Goal: Task Accomplishment & Management: Use online tool/utility

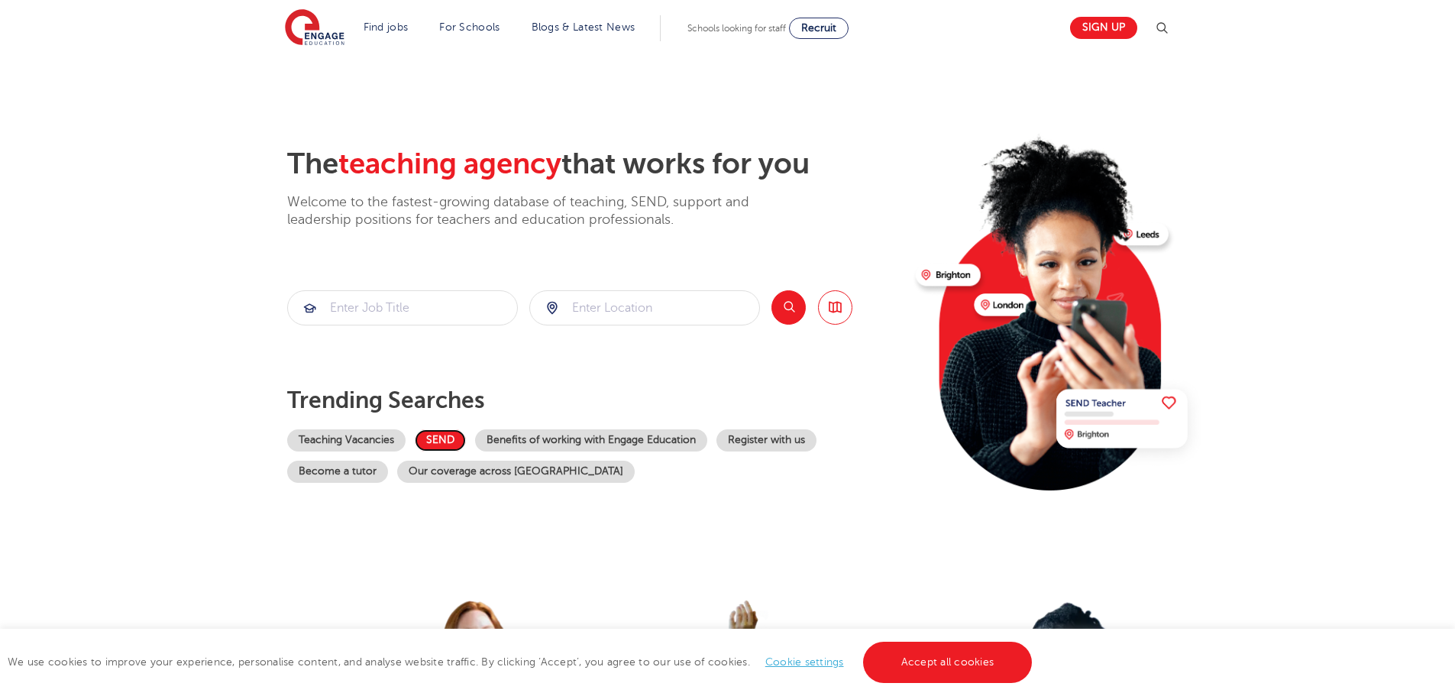
click at [447, 432] on link "SEND" at bounding box center [440, 440] width 51 height 22
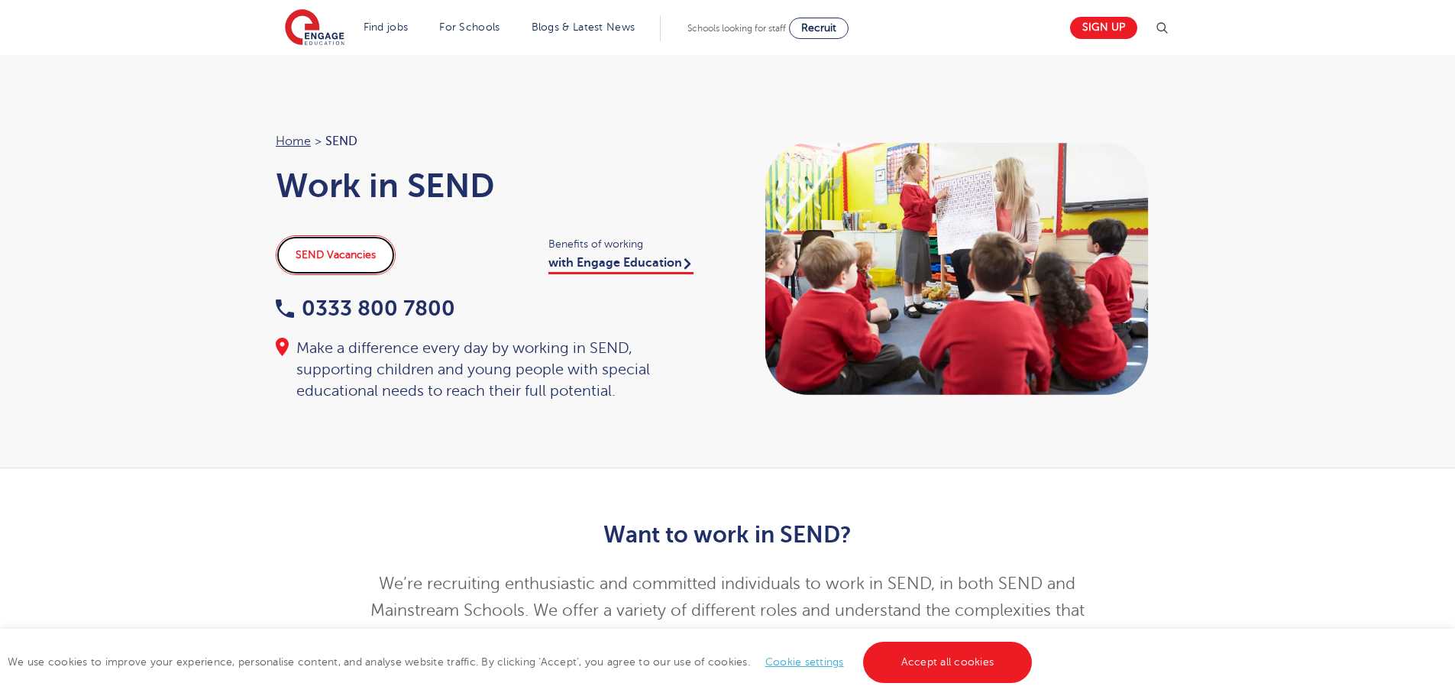
click at [354, 259] on link "SEND Vacancies" at bounding box center [336, 255] width 120 height 40
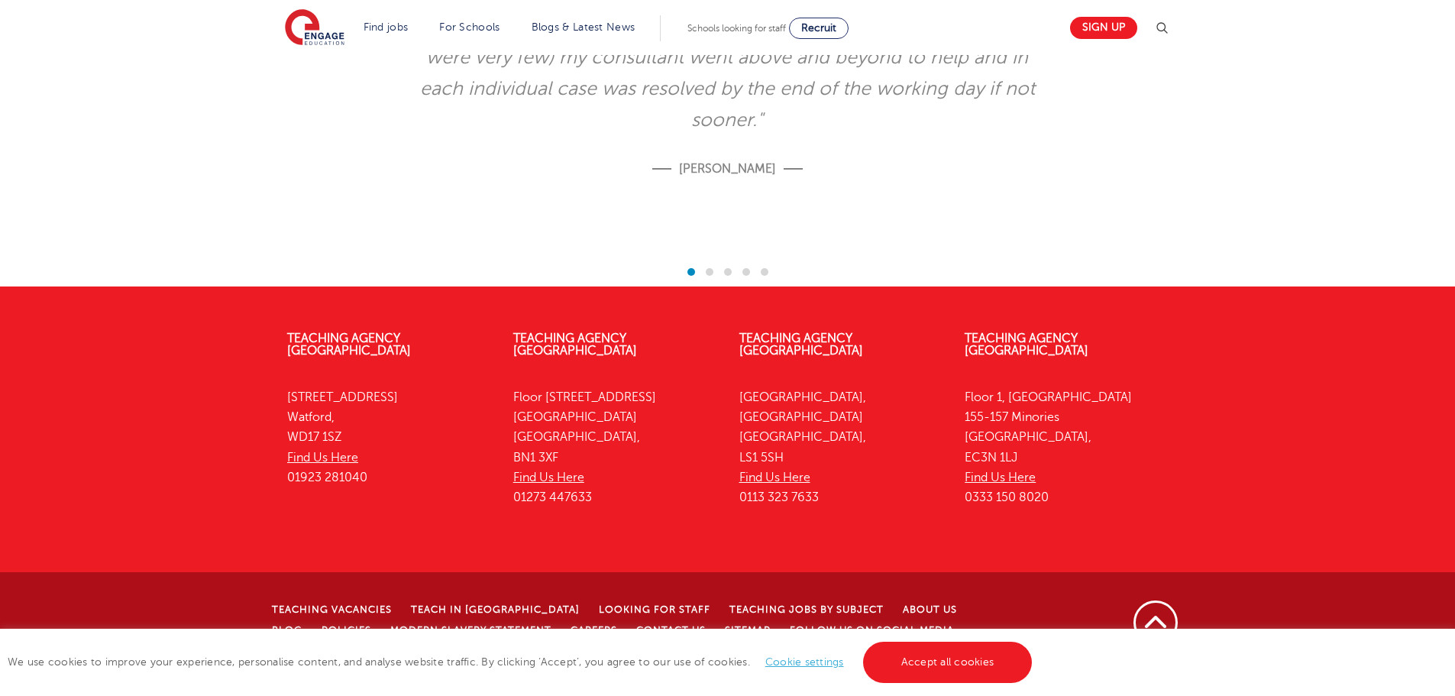
scroll to position [3054, 0]
click at [328, 464] on link "Find Us Here" at bounding box center [322, 458] width 71 height 14
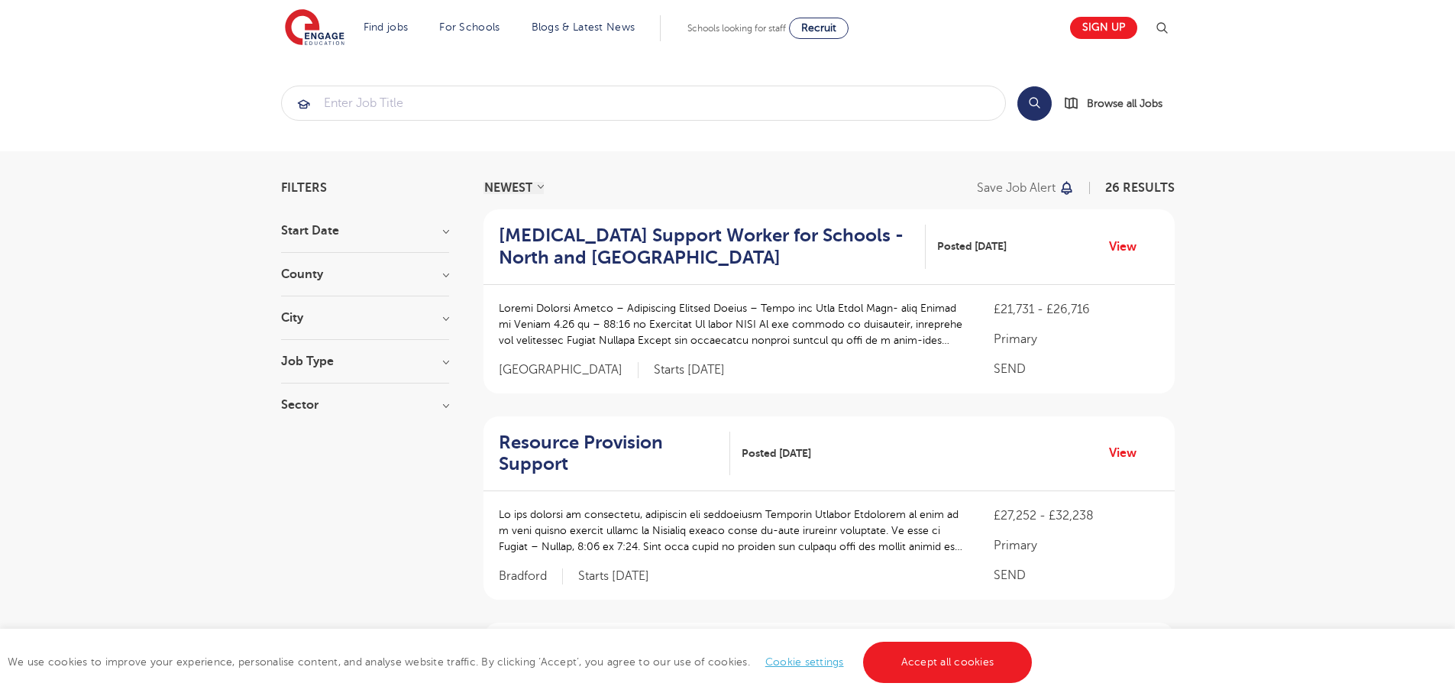
click at [444, 272] on h3 "County" at bounding box center [365, 274] width 168 height 12
click at [443, 486] on h3 "City" at bounding box center [365, 492] width 168 height 12
